Goal: Transaction & Acquisition: Book appointment/travel/reservation

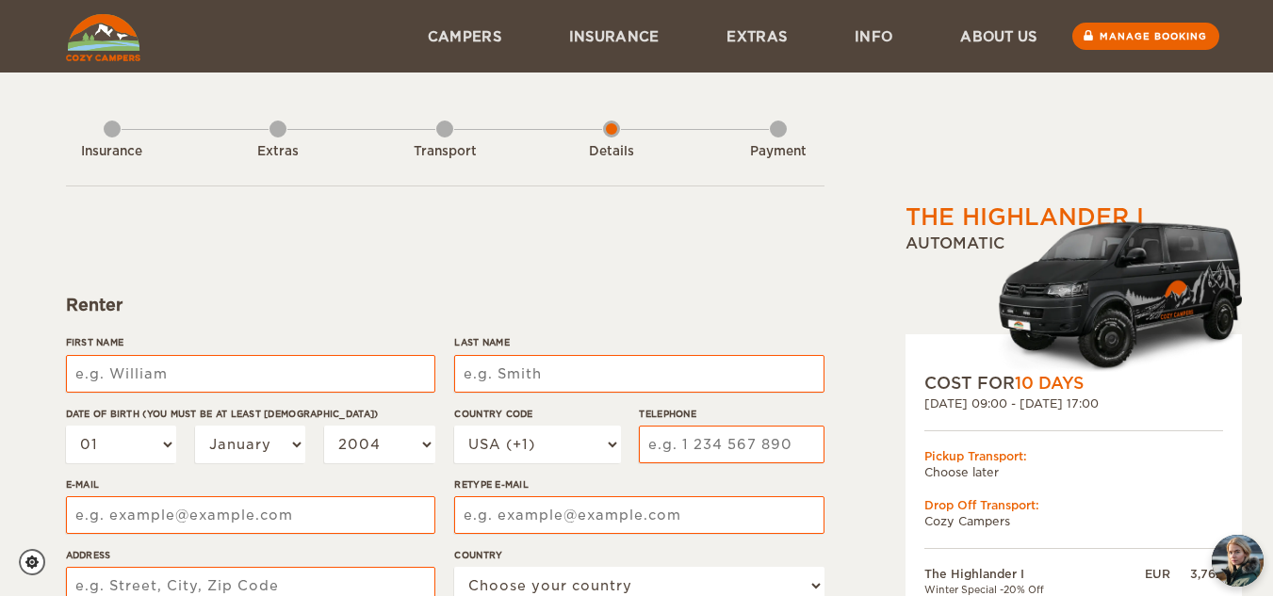
select select "2"
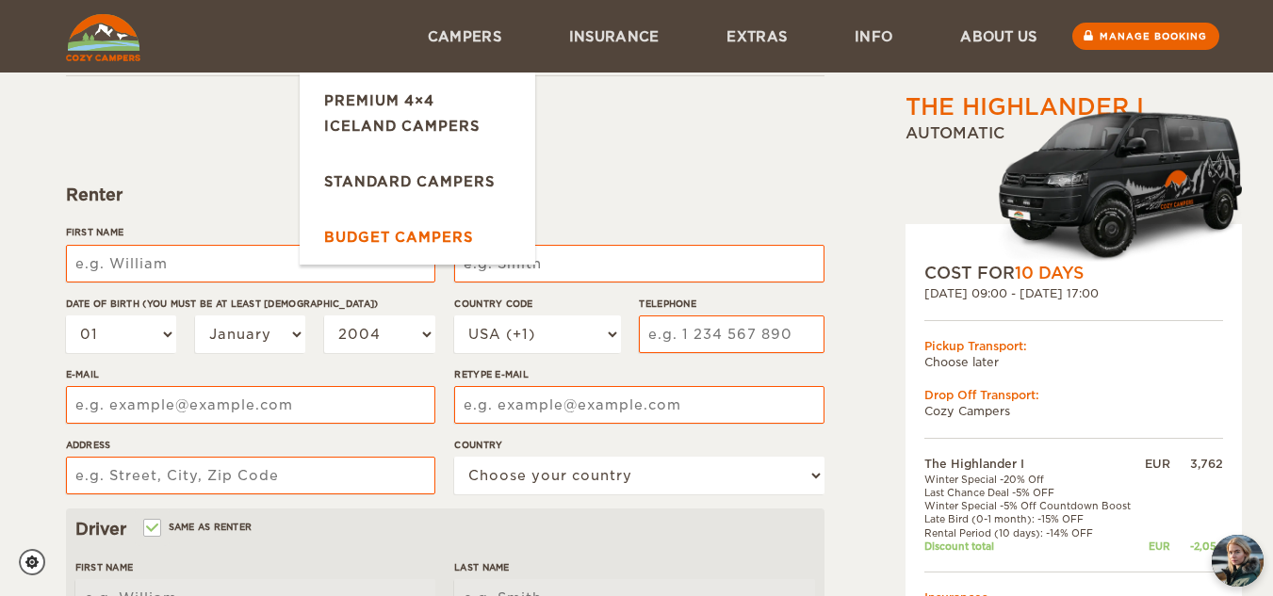
click at [487, 234] on link "Budget Campers" at bounding box center [418, 237] width 236 height 56
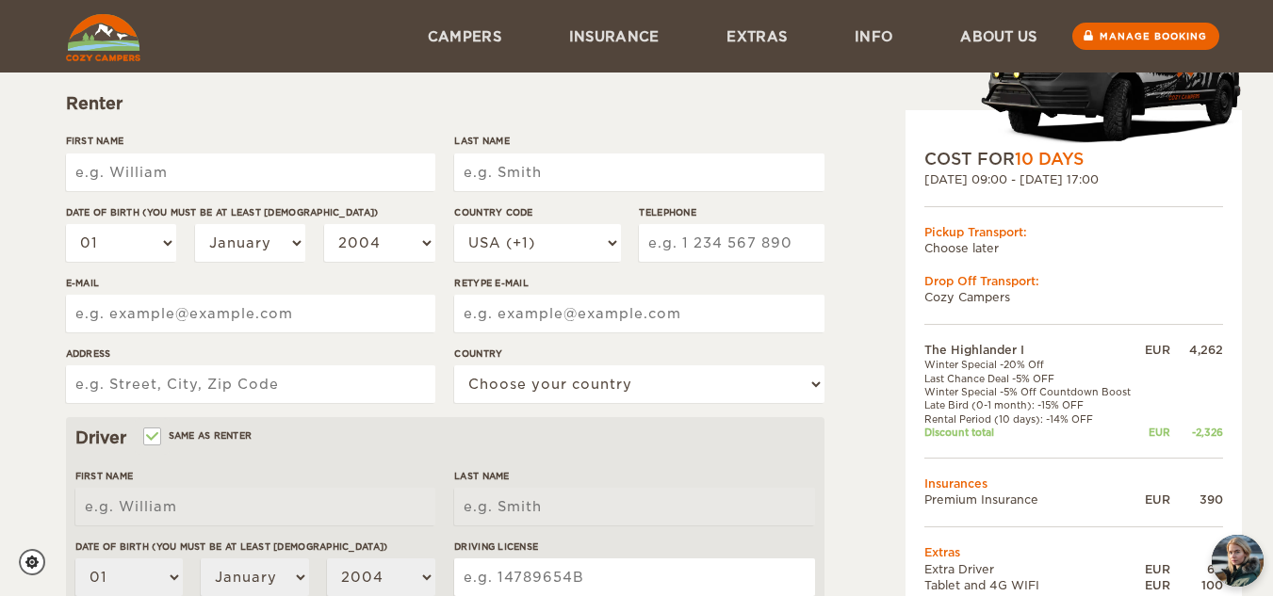
scroll to position [200, 0]
click at [106, 173] on input "First Name" at bounding box center [250, 174] width 369 height 38
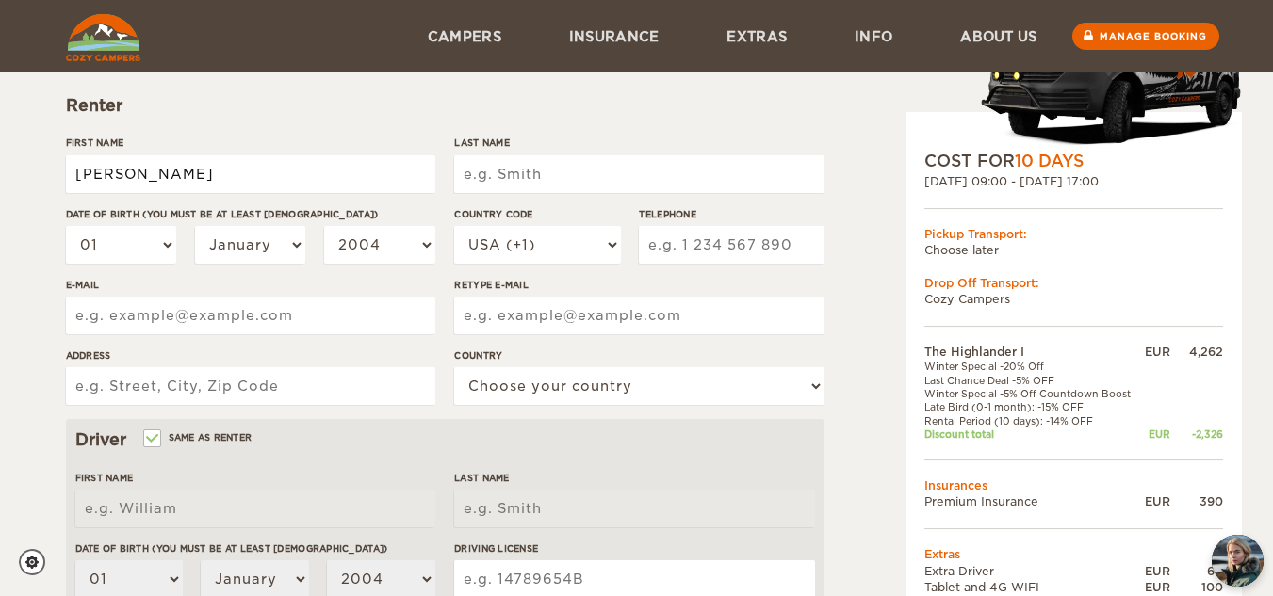
type input "Ashley"
type input "Makara"
click at [134, 259] on select "01 02 03 04 05 06 07 08 09 10 11 12 13 14 15 16 17 18 19 20 21 22 23 24 25 26 2…" at bounding box center [121, 245] width 111 height 38
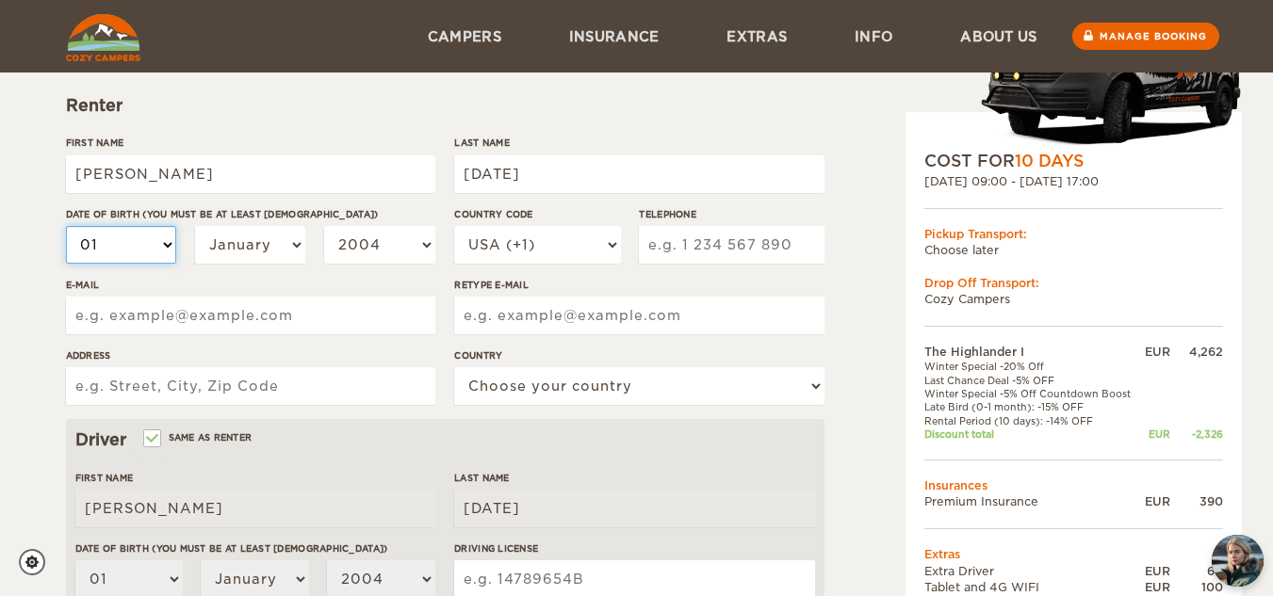
select select "31"
click at [66, 226] on select "01 02 03 04 05 06 07 08 09 10 11 12 13 14 15 16 17 18 19 20 21 22 23 24 25 26 2…" at bounding box center [121, 245] width 111 height 38
select select "31"
click at [283, 243] on select "January February March April May June July August September October November De…" at bounding box center [250, 245] width 111 height 38
select select "07"
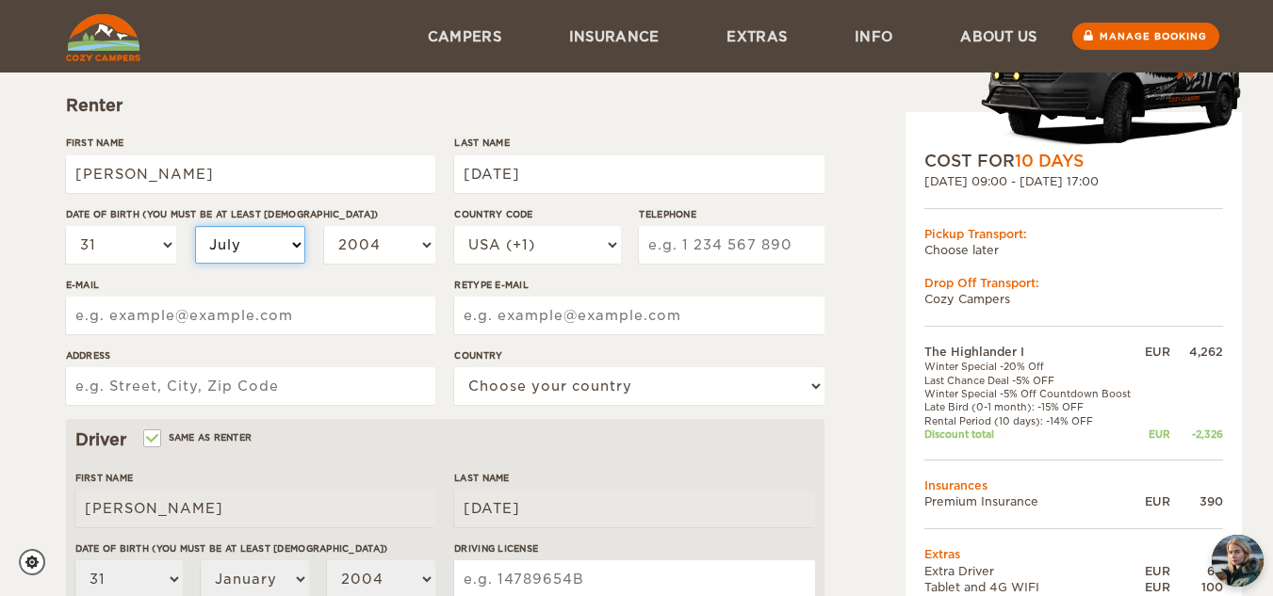
click at [195, 226] on select "January February March April May June July August September October November De…" at bounding box center [250, 245] width 111 height 38
select select "07"
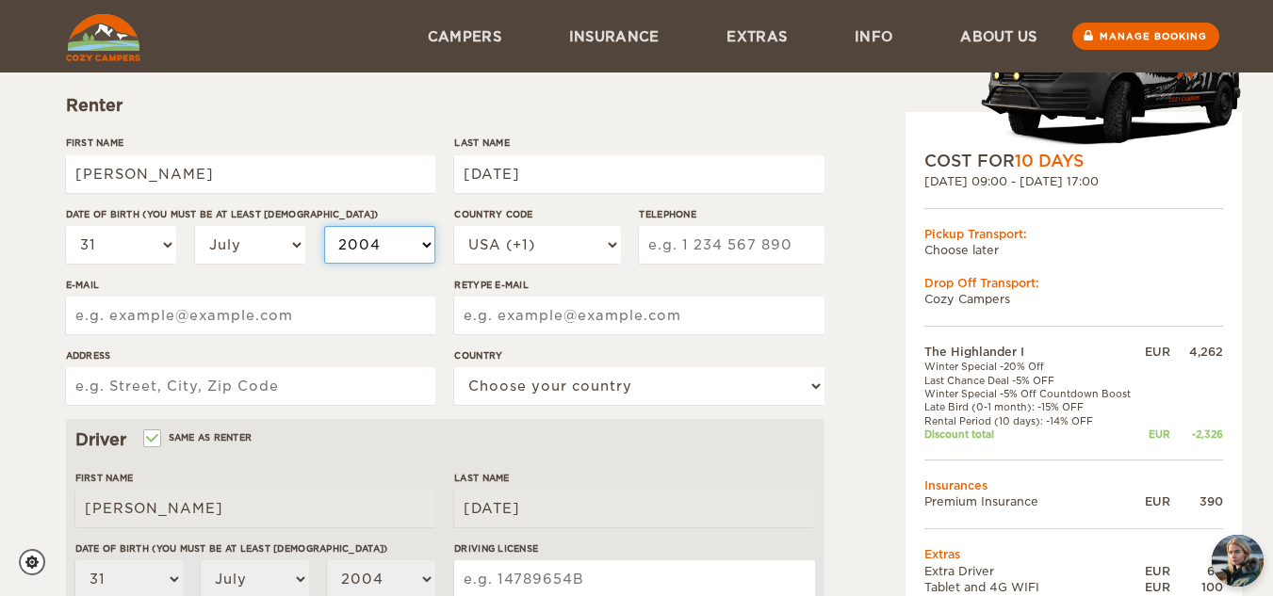
click at [432, 245] on select "2004 2003 2002 2001 2000 1999 1998 1997 1996 1995 1994 1993 1992 1991 1990 1989…" at bounding box center [379, 245] width 111 height 38
select select "1986"
click at [324, 226] on select "2004 2003 2002 2001 2000 1999 1998 1997 1996 1995 1994 1993 1992 1991 1990 1989…" at bounding box center [379, 245] width 111 height 38
select select "1986"
click at [741, 259] on input "Telephone" at bounding box center [731, 245] width 185 height 38
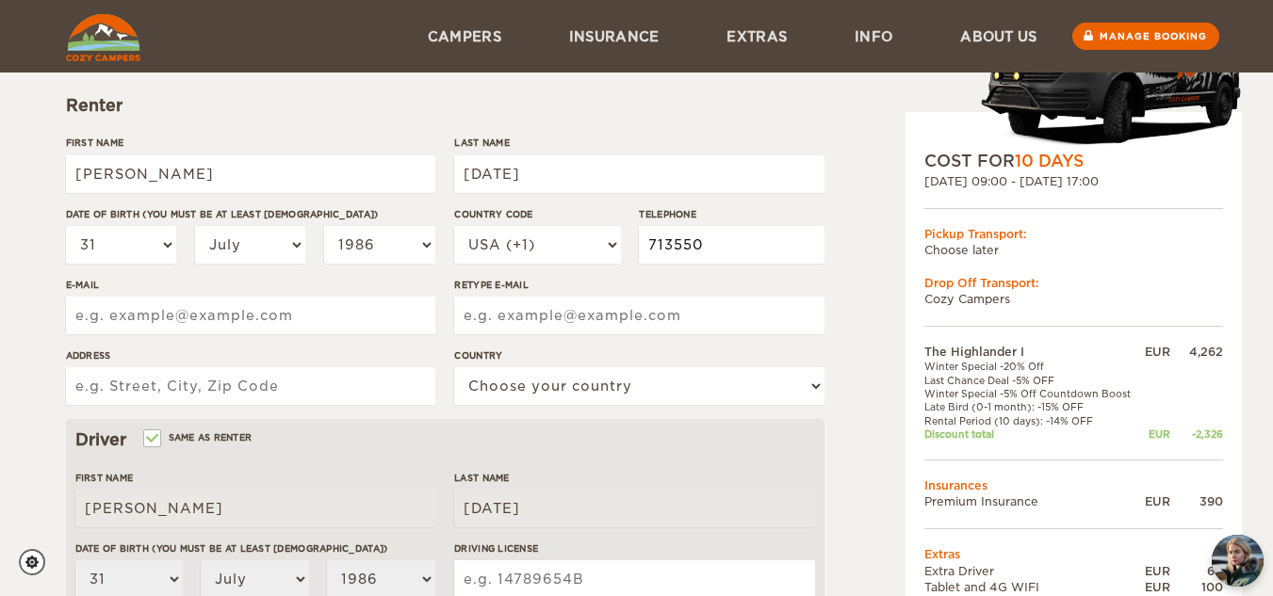
type input "7135504468"
click at [387, 312] on input "E-mail" at bounding box center [250, 316] width 369 height 38
type input "redmust03@yahoo.com"
type input "21530 Hawkspur Ridge St"
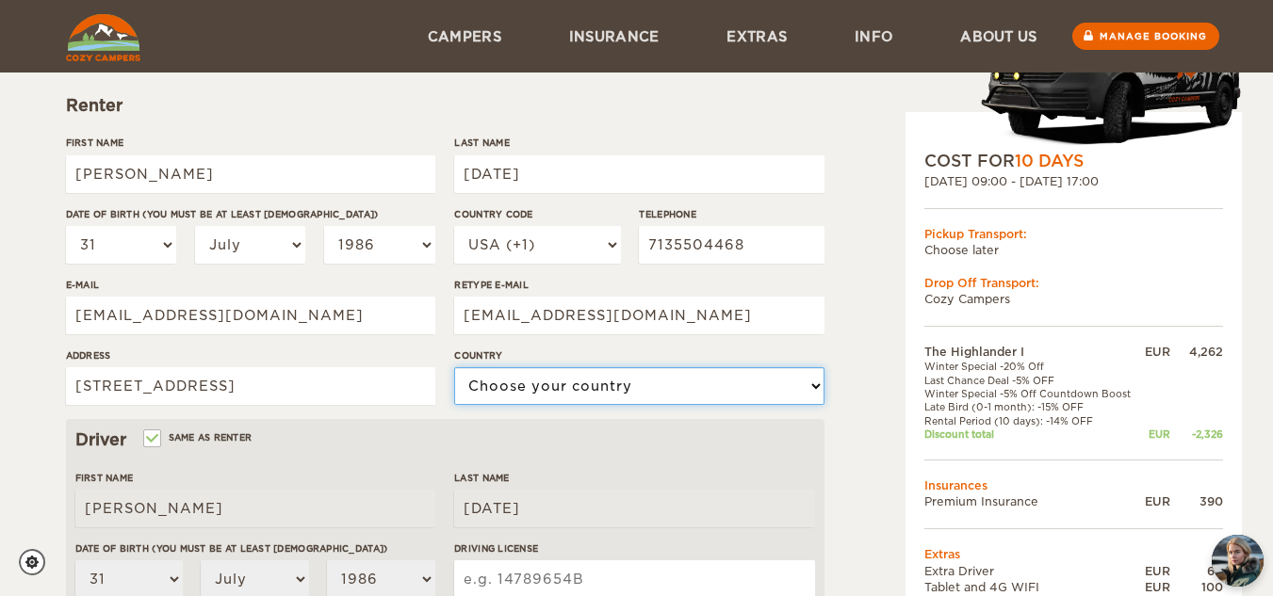
select select "222"
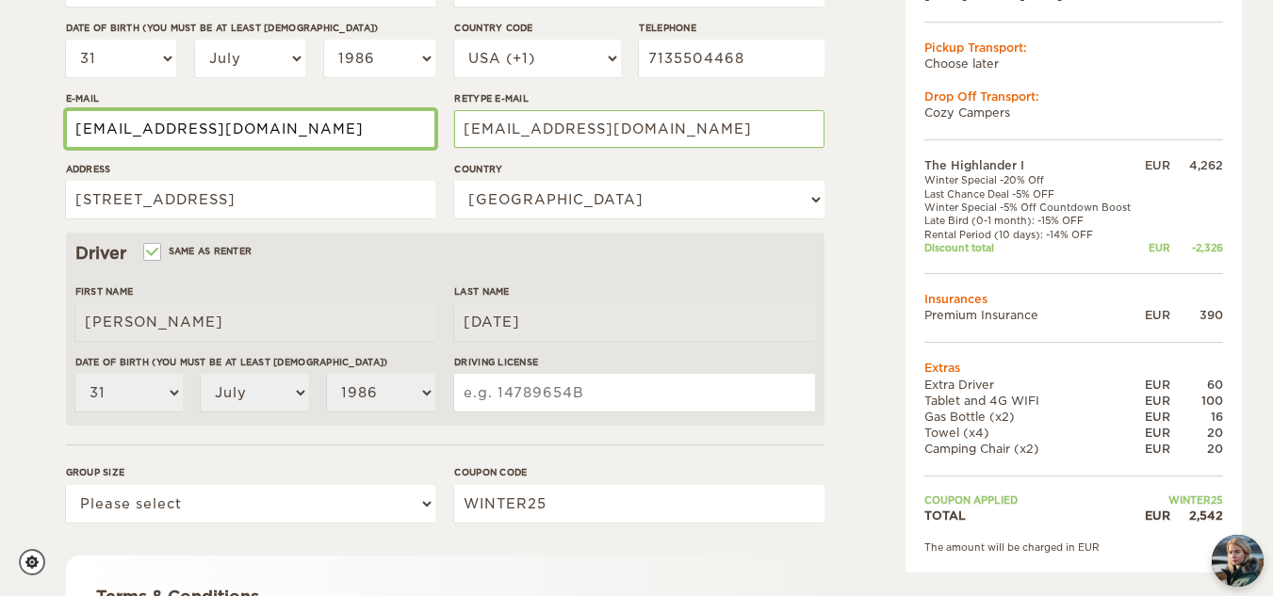
scroll to position [390, 0]
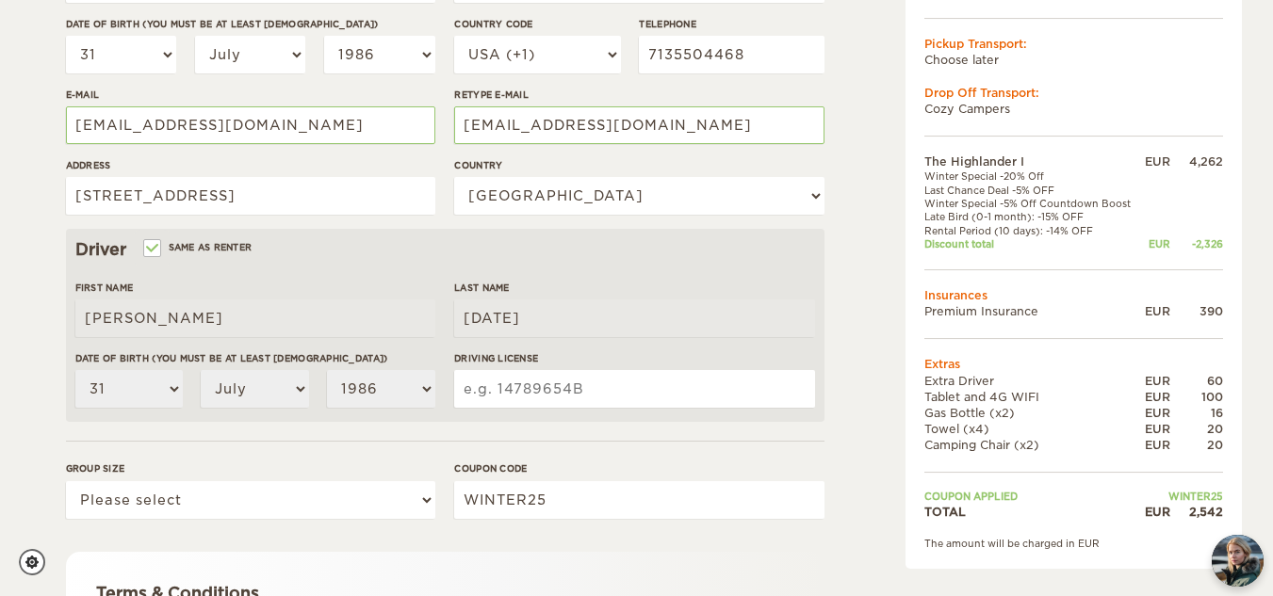
click at [587, 392] on input "Driving License" at bounding box center [634, 389] width 360 height 38
type input "11269672"
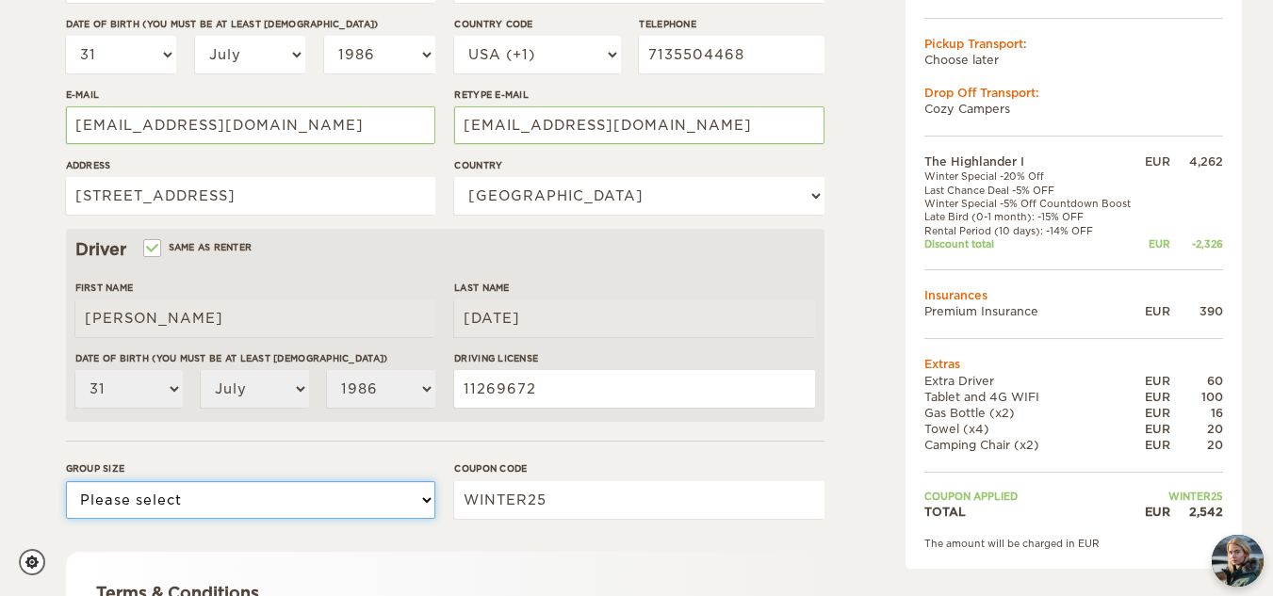
click at [350, 504] on select "Please select 1 2" at bounding box center [250, 500] width 369 height 38
select select "2"
click at [66, 481] on select "Please select 1 2" at bounding box center [250, 500] width 369 height 38
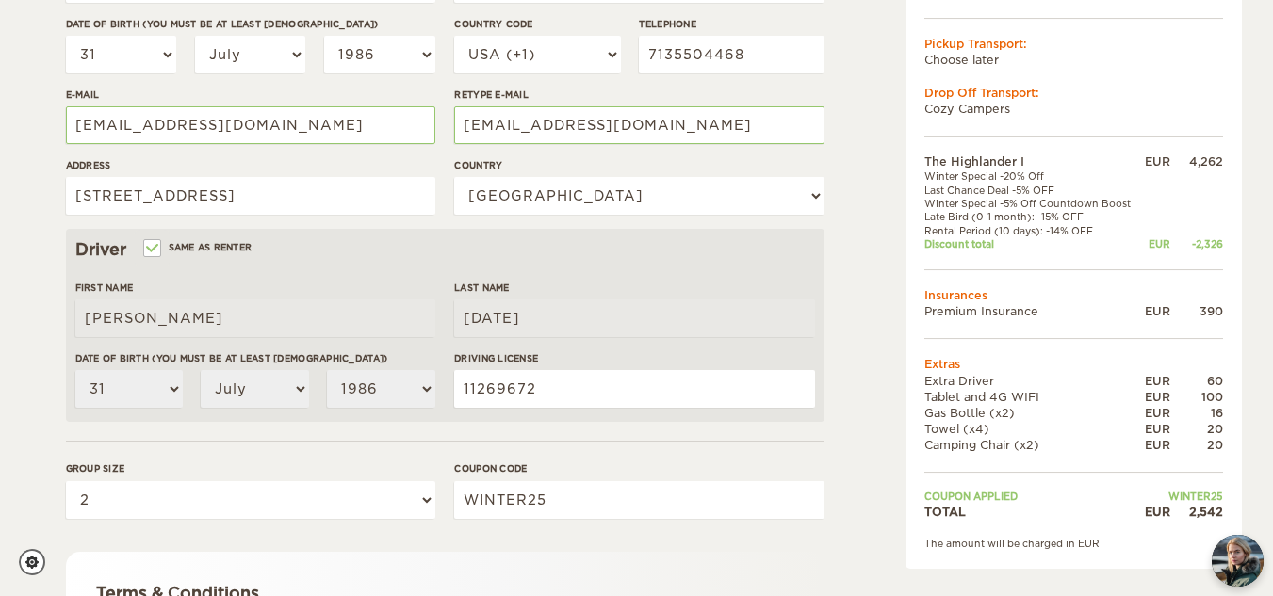
click at [862, 433] on div "The Highlander I Expand Collapse Total 2,542 EUR Automatic COST FOR 10 Days 29.…" at bounding box center [1025, 258] width 365 height 1115
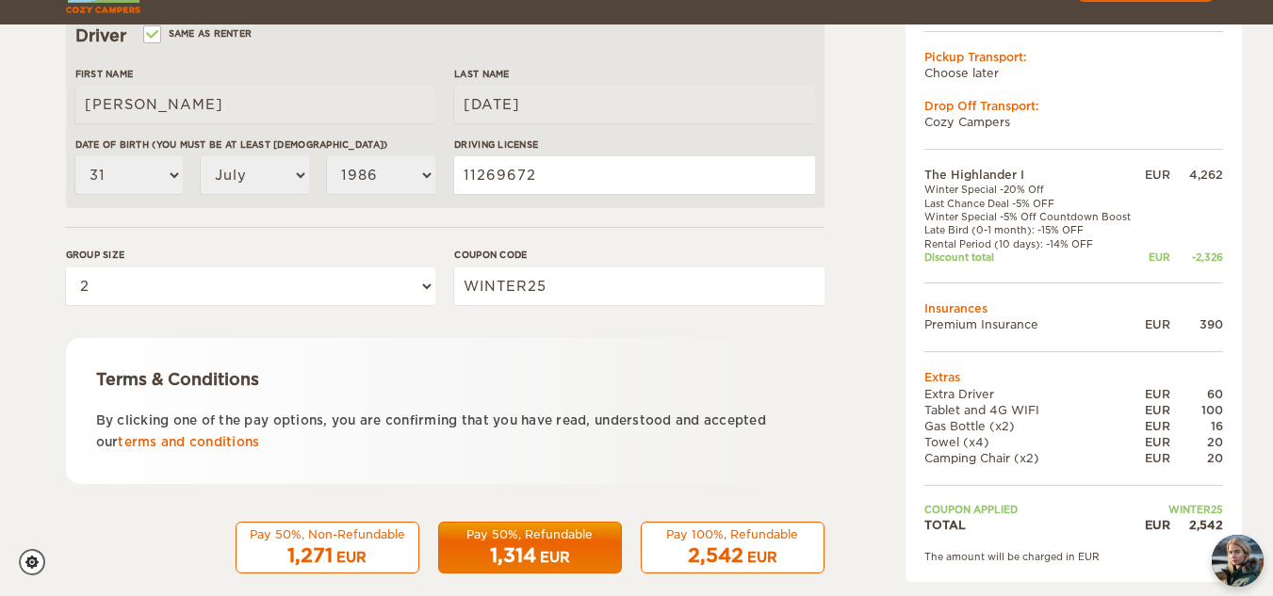
scroll to position [628, 0]
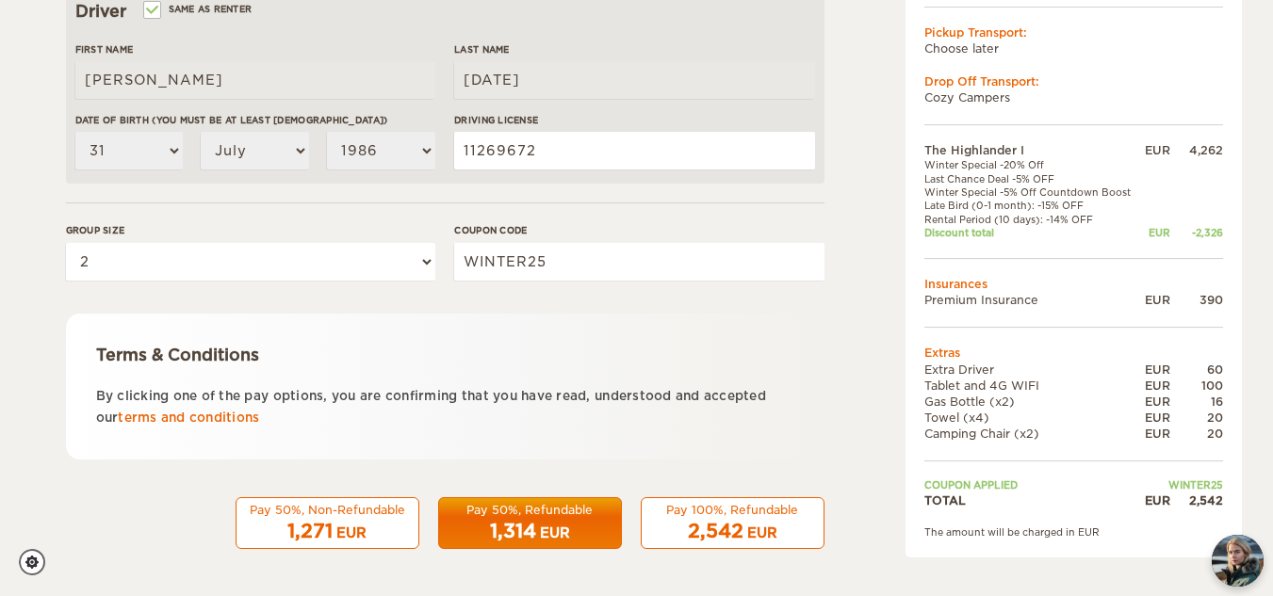
click at [732, 524] on span "2,542" at bounding box center [716, 531] width 56 height 23
click at [777, 524] on div "2,542 EUR" at bounding box center [732, 531] width 159 height 27
click at [777, 523] on div "2,542 EUR" at bounding box center [732, 531] width 159 height 27
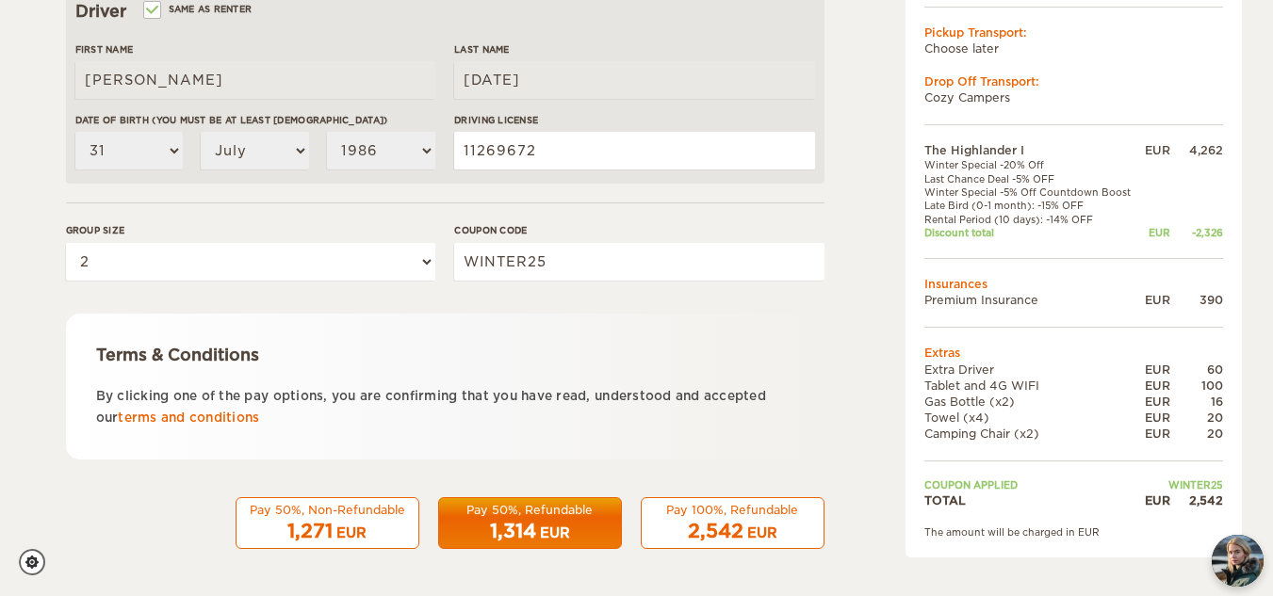
click at [394, 514] on div "Pay 50%, Non-Refundable" at bounding box center [327, 510] width 159 height 16
click at [713, 527] on span "2,542" at bounding box center [716, 531] width 56 height 23
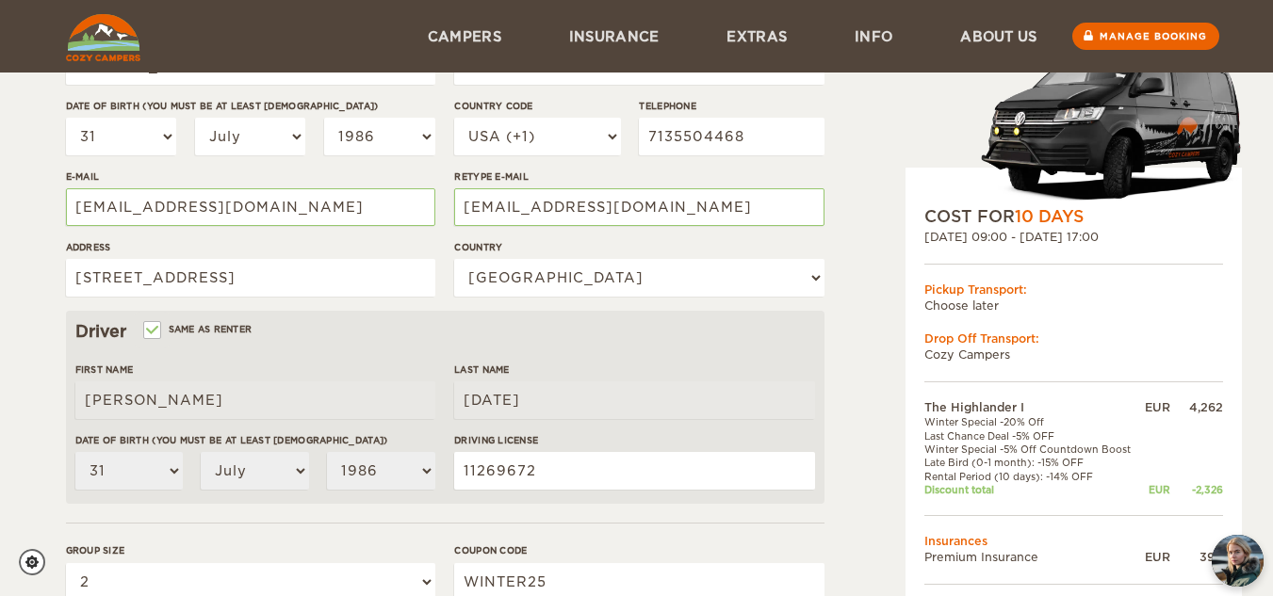
scroll to position [241, 0]
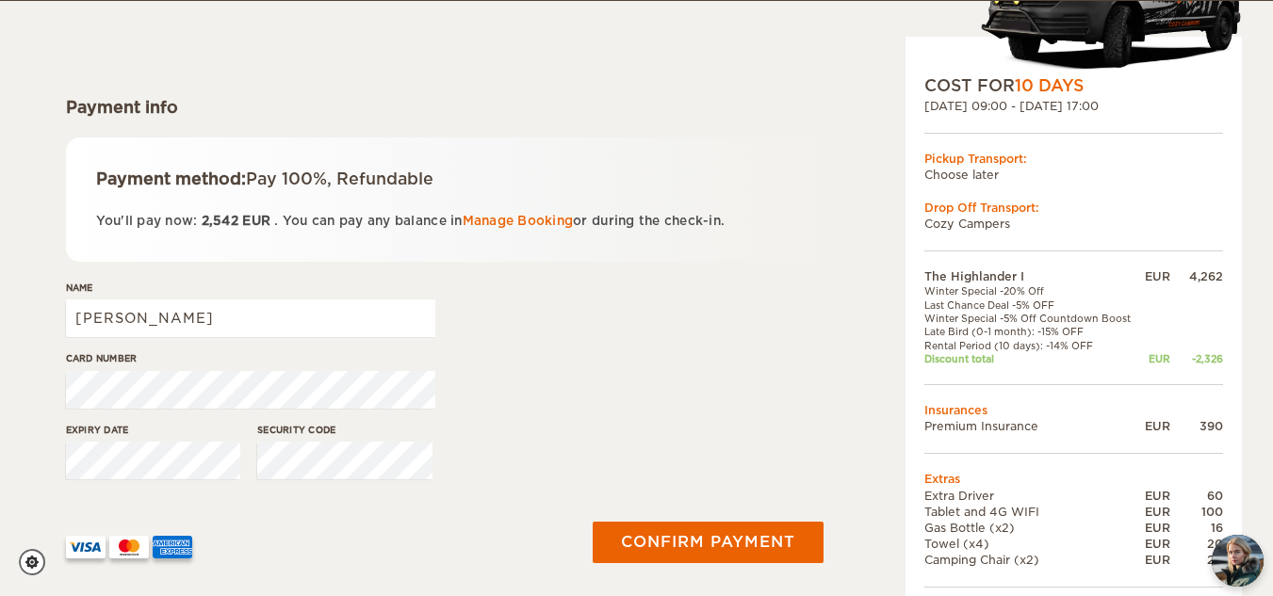
scroll to position [199, 0]
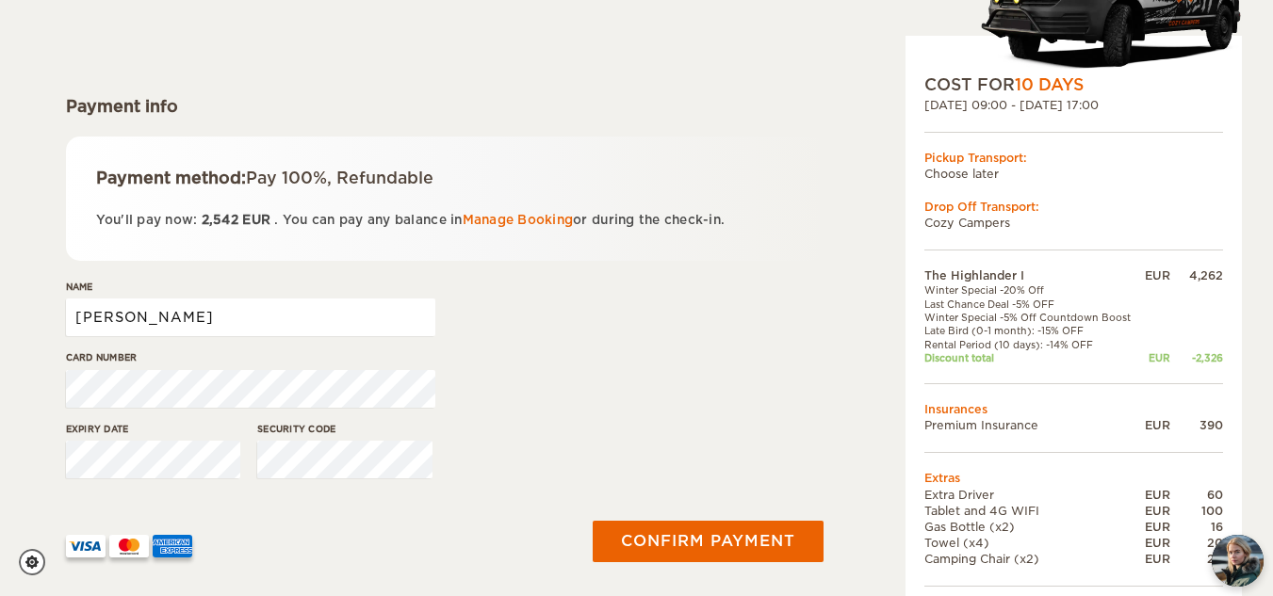
click at [359, 301] on input "Ashley" at bounding box center [250, 318] width 369 height 38
type input "ASHLEY MAKARA"
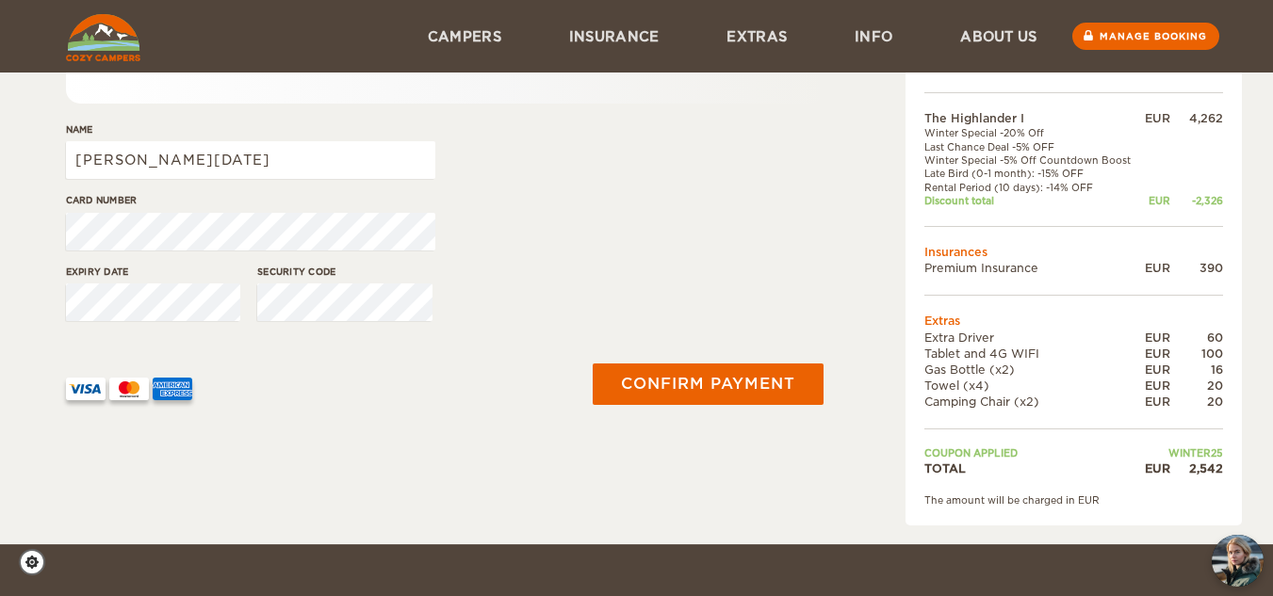
scroll to position [350, 0]
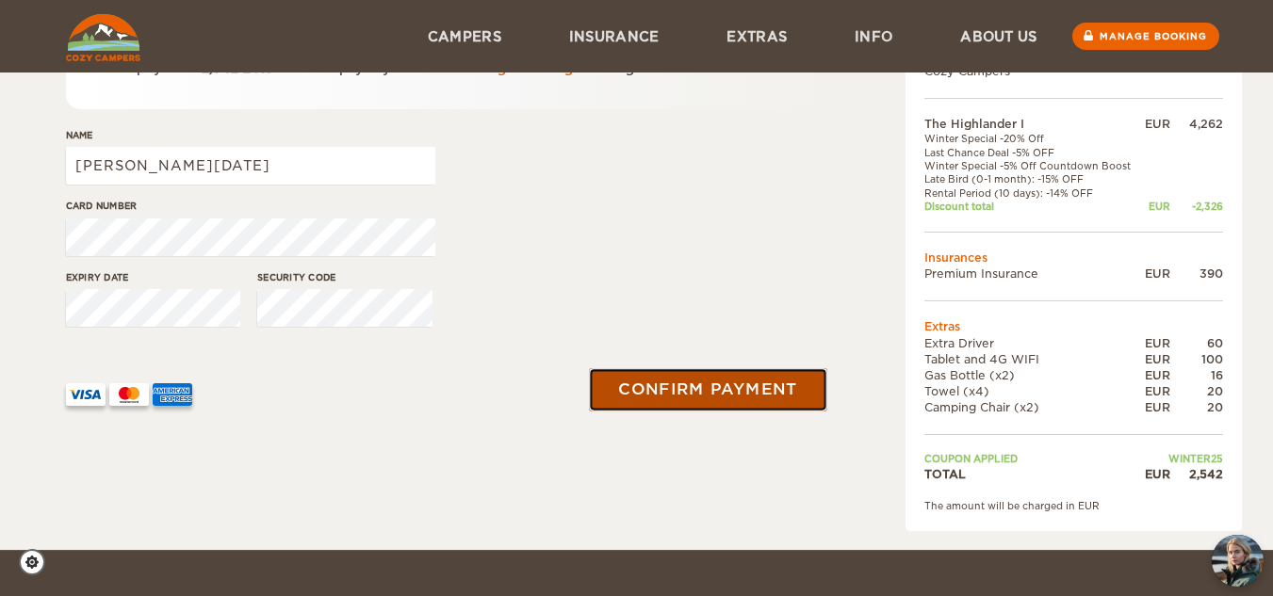
click at [767, 397] on button "Confirm payment" at bounding box center [708, 389] width 237 height 42
